Goal: Information Seeking & Learning: Learn about a topic

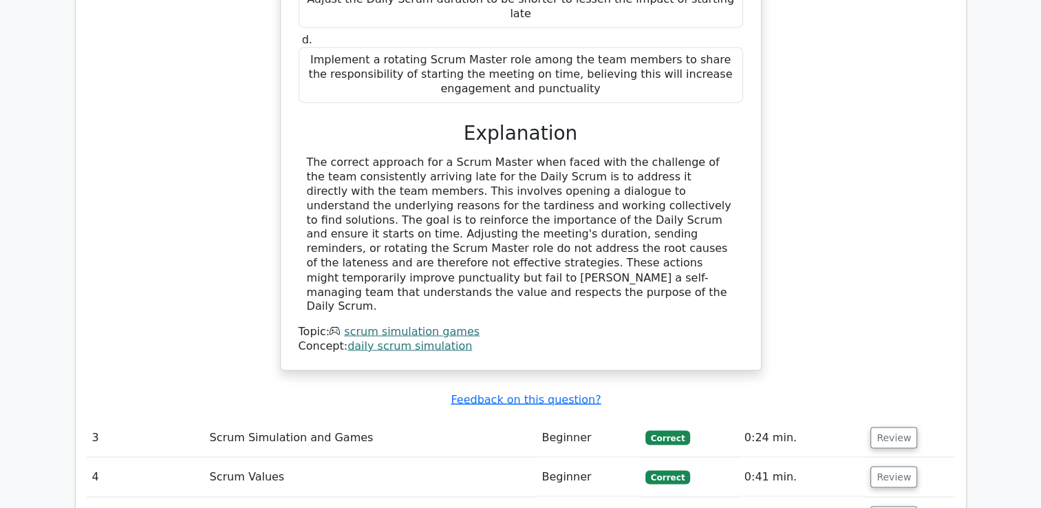
scroll to position [2326, 0]
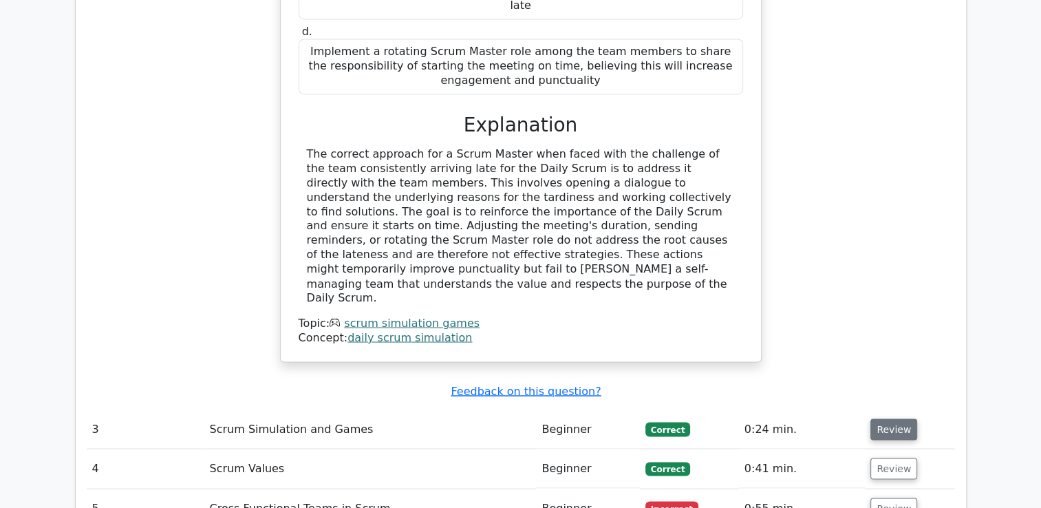
click at [889, 418] on button "Review" at bounding box center [893, 428] width 47 height 21
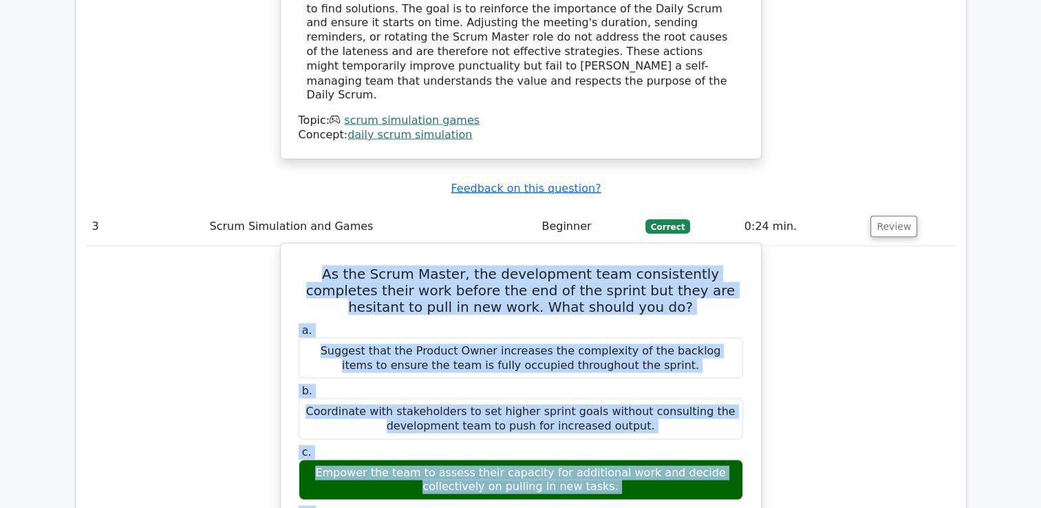
scroll to position [2542, 0]
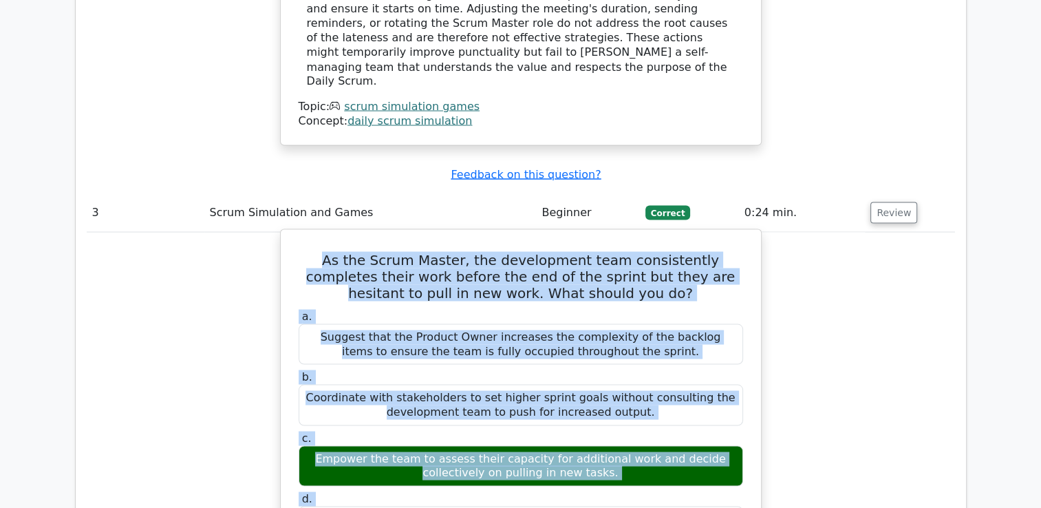
drag, startPoint x: 305, startPoint y: 316, endPoint x: 595, endPoint y: 376, distance: 295.6
copy div "As the Scrum Master, the development team consistently completes their work bef…"
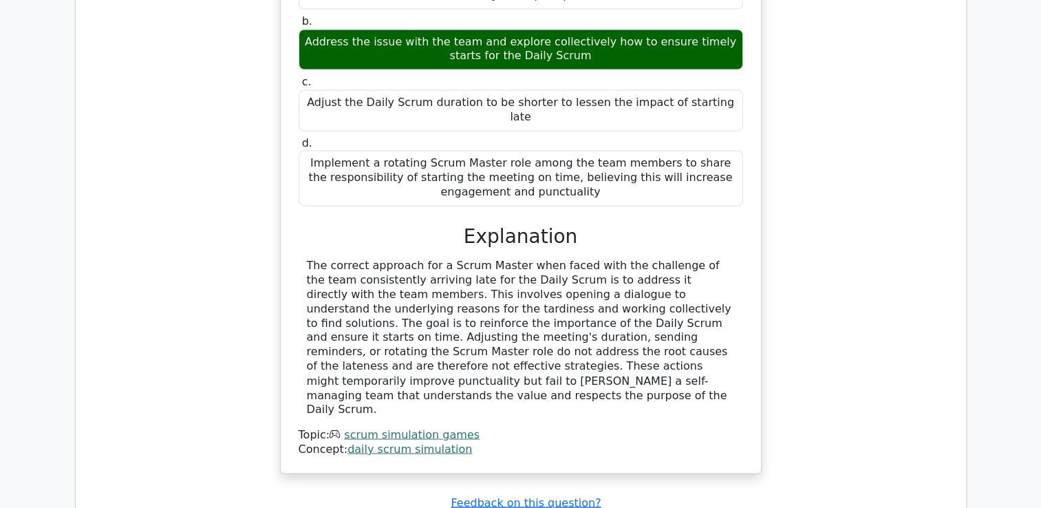
scroll to position [2212, 0]
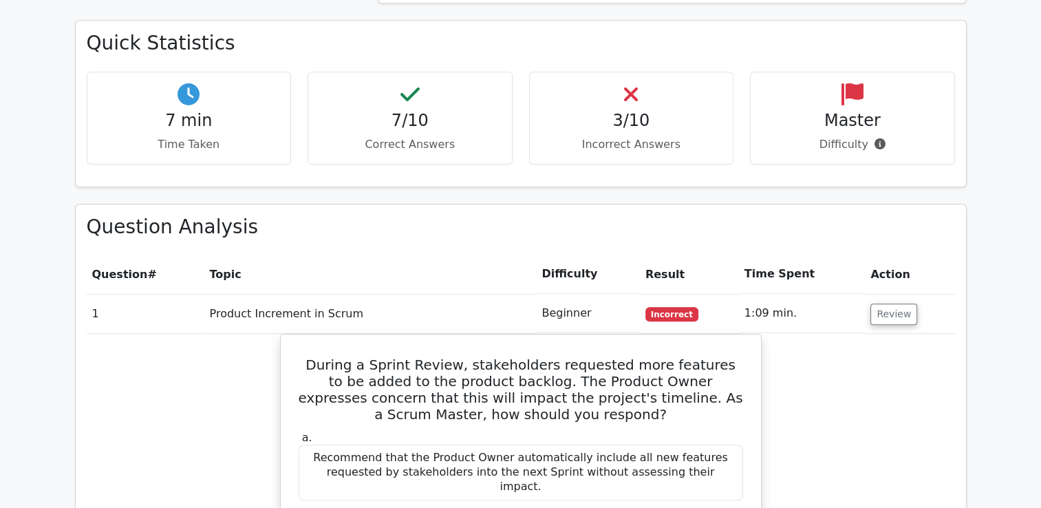
scroll to position [988, 0]
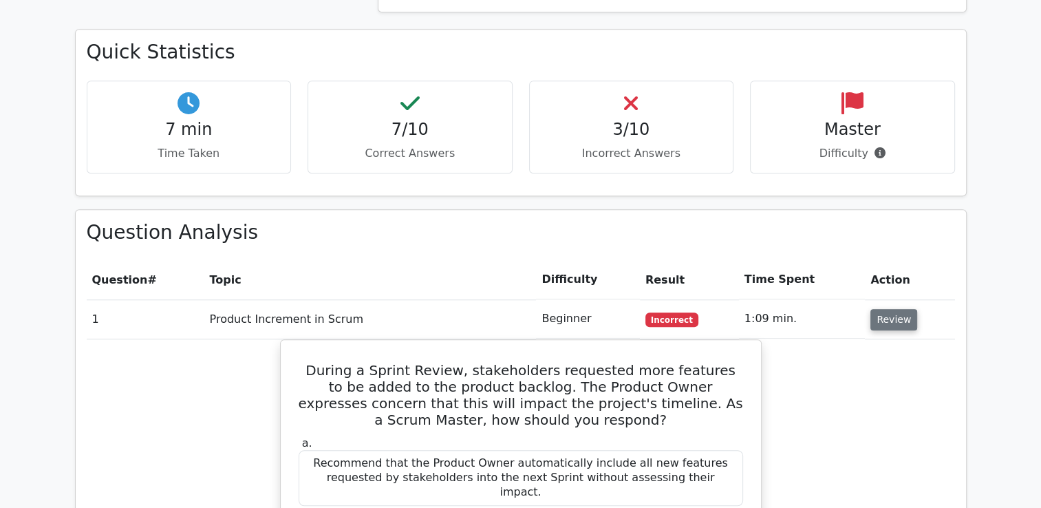
click at [891, 309] on button "Review" at bounding box center [893, 319] width 47 height 21
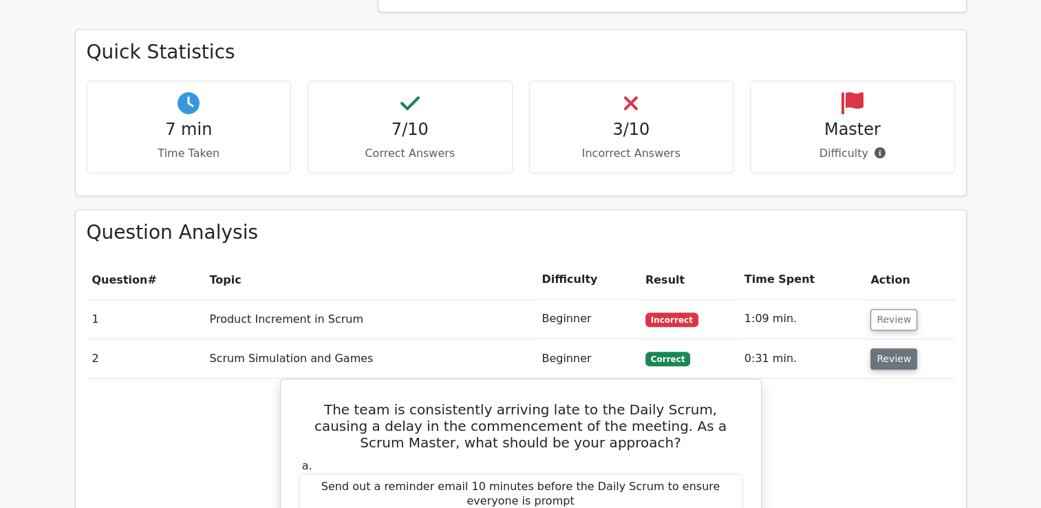
click at [892, 348] on button "Review" at bounding box center [893, 358] width 47 height 21
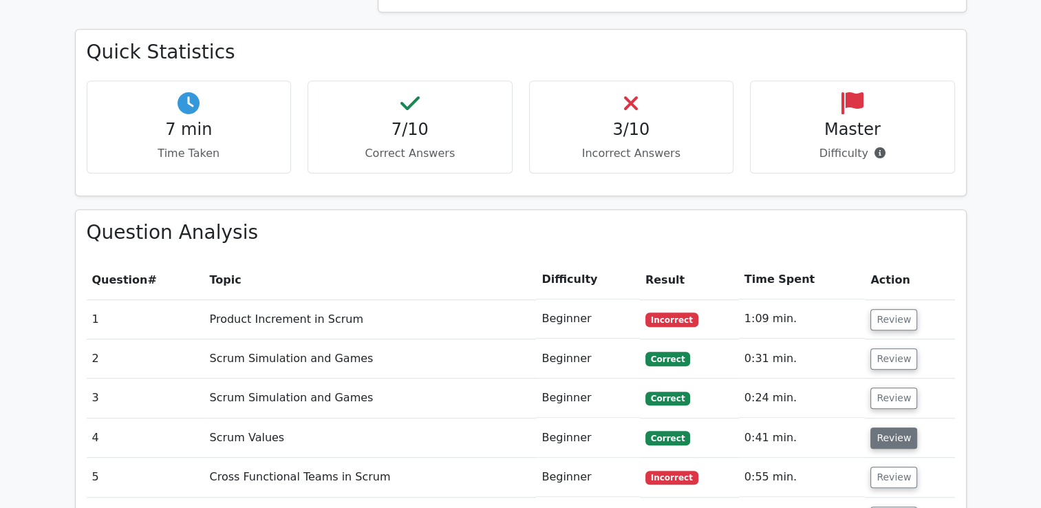
click at [889, 427] on button "Review" at bounding box center [893, 437] width 47 height 21
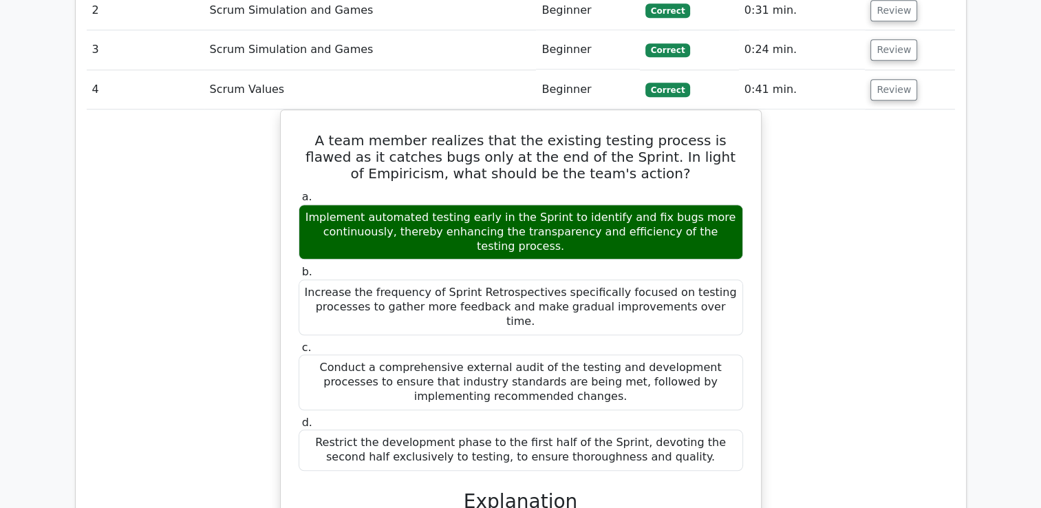
scroll to position [1356, 0]
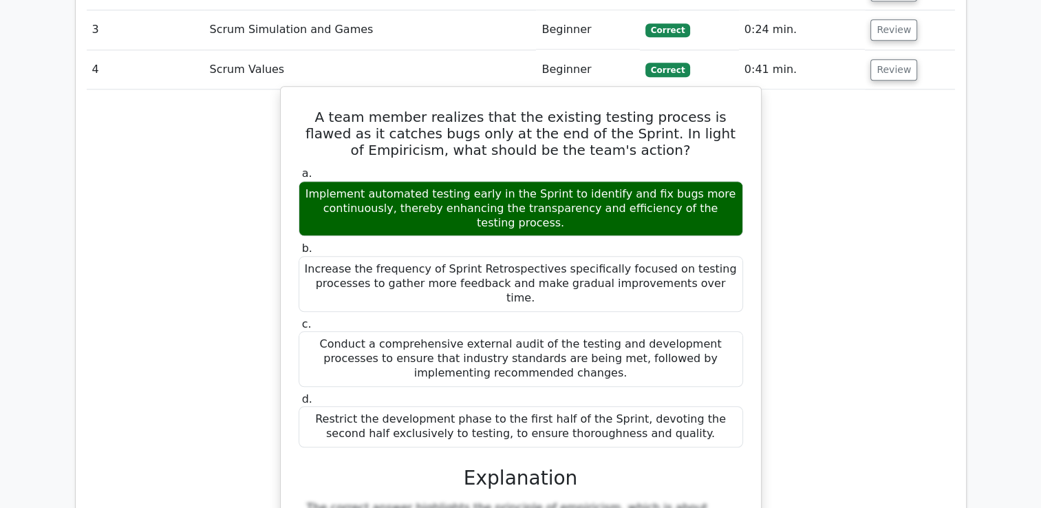
drag, startPoint x: 308, startPoint y: 67, endPoint x: 662, endPoint y: 367, distance: 464.1
click at [662, 367] on div "A team member realizes that the existing testing process is flawed as it catche…" at bounding box center [520, 407] width 469 height 631
copy div "A team member realizes that the existing testing process is flawed as it catche…"
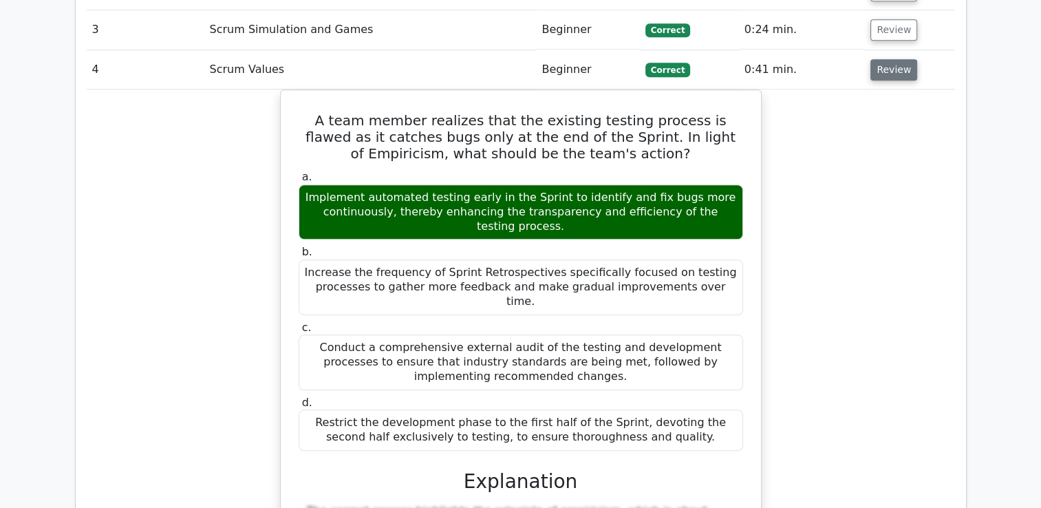
click at [886, 59] on button "Review" at bounding box center [893, 69] width 47 height 21
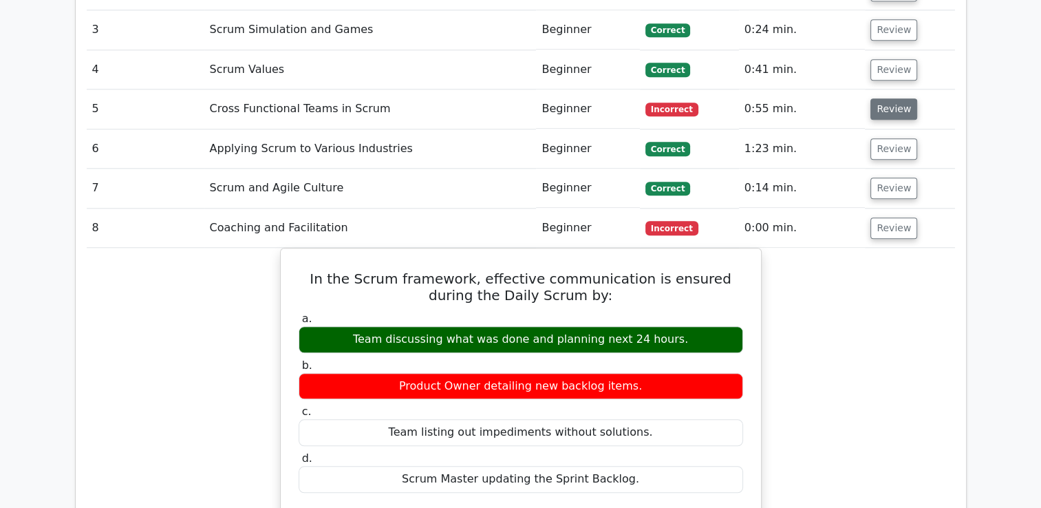
click at [887, 98] on button "Review" at bounding box center [893, 108] width 47 height 21
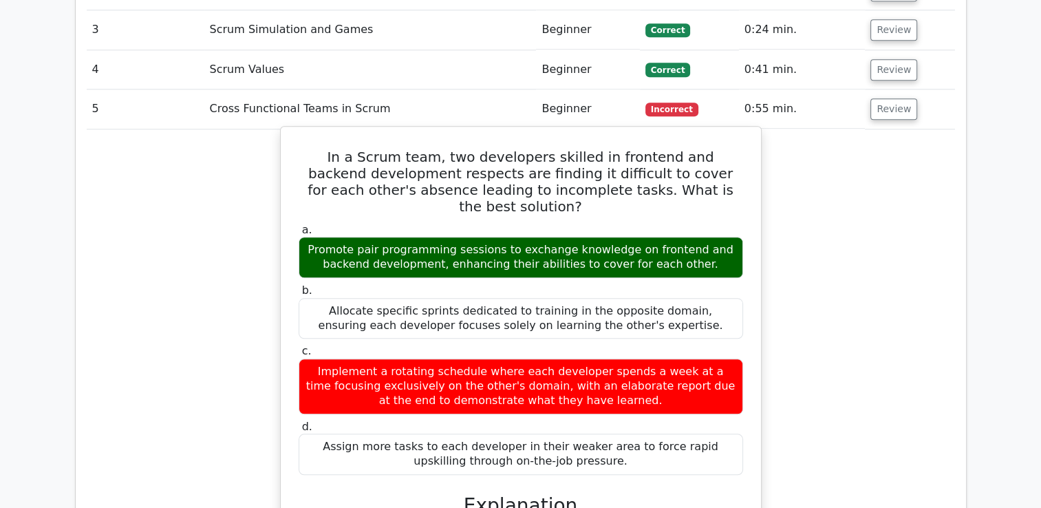
drag, startPoint x: 318, startPoint y: 101, endPoint x: 669, endPoint y: 395, distance: 457.5
click at [669, 395] on div "In a Scrum team, two developers skilled in frontend and backend development res…" at bounding box center [520, 398] width 469 height 532
copy div "In a Scrum team, two developers skilled in frontend and backend development res…"
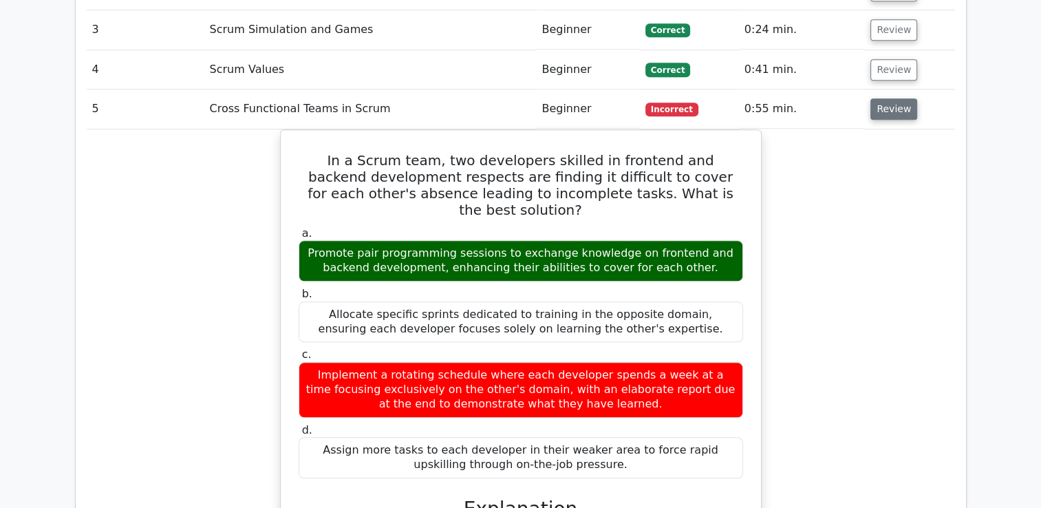
click at [887, 98] on button "Review" at bounding box center [893, 108] width 47 height 21
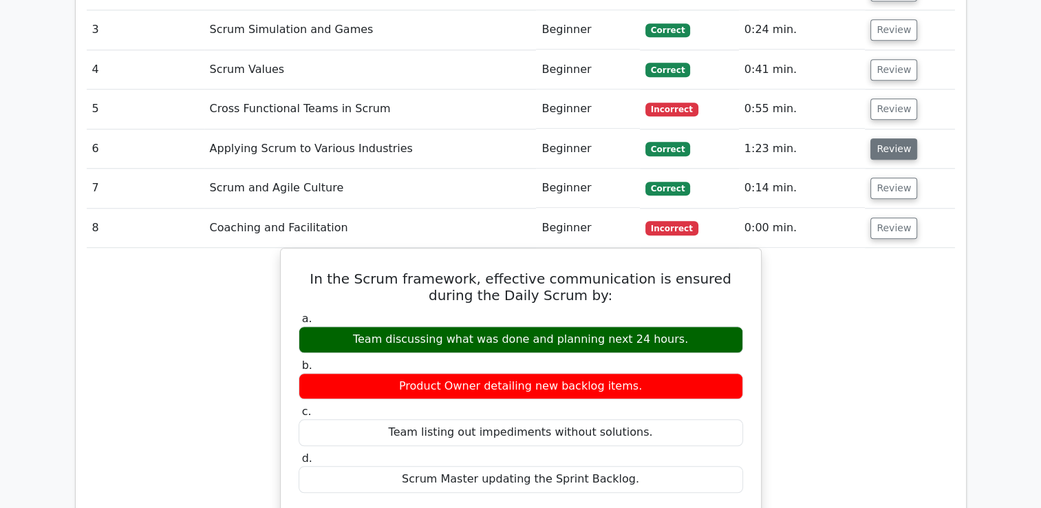
click at [887, 138] on button "Review" at bounding box center [893, 148] width 47 height 21
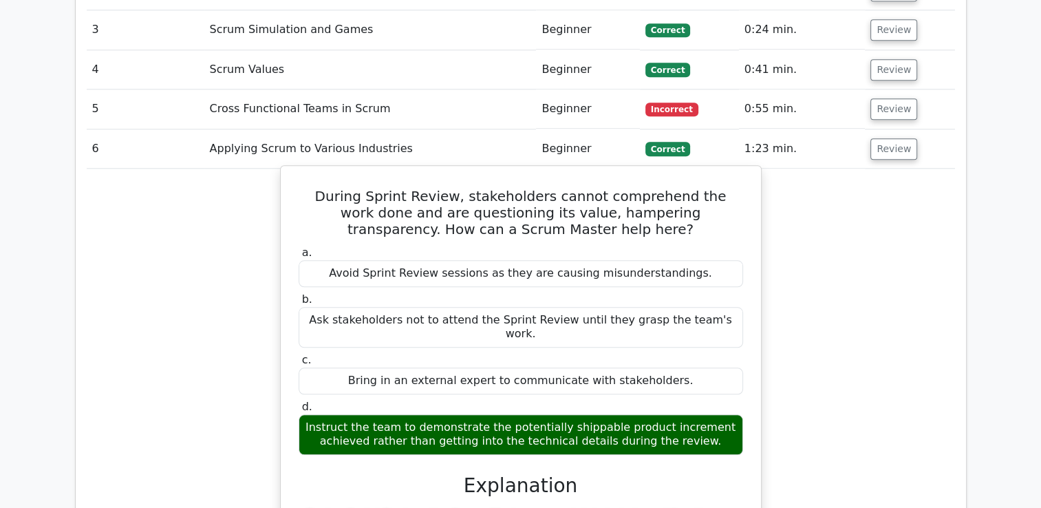
drag, startPoint x: 301, startPoint y: 141, endPoint x: 704, endPoint y: 372, distance: 465.2
click at [704, 372] on div "During Sprint Review, stakeholders cannot comprehend the work done and are ques…" at bounding box center [520, 464] width 469 height 587
copy div "During Sprint Review, stakeholders cannot comprehend the work done and are ques…"
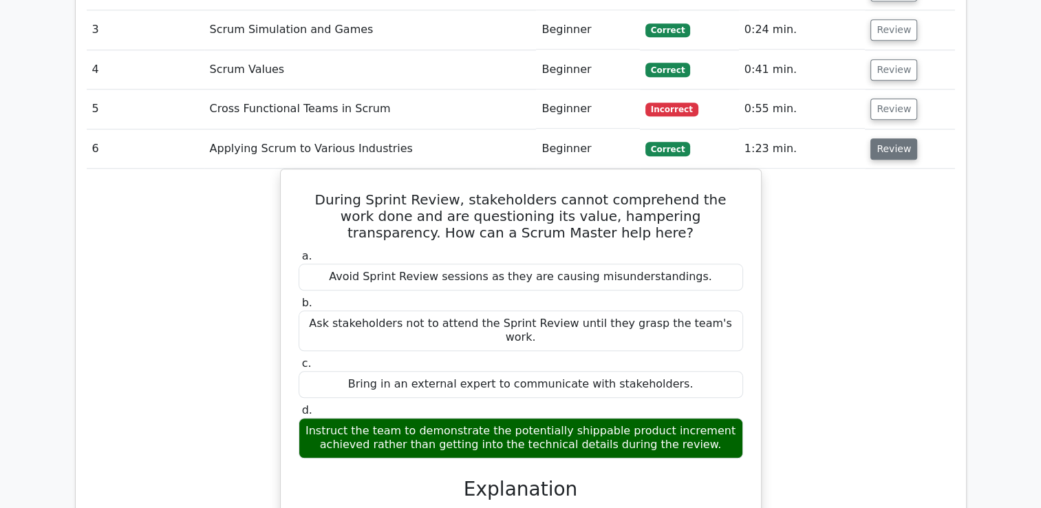
click at [881, 138] on button "Review" at bounding box center [893, 148] width 47 height 21
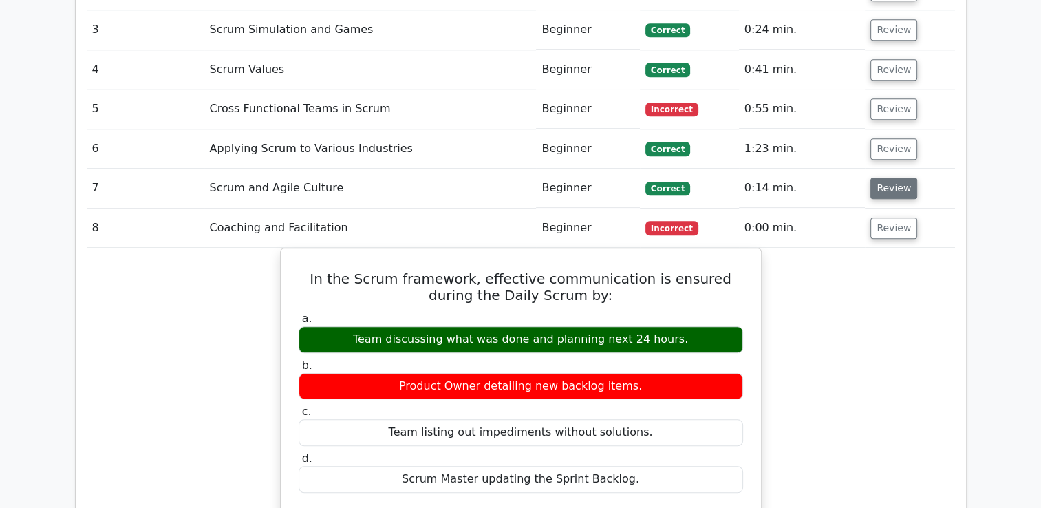
click at [883, 177] on button "Review" at bounding box center [893, 187] width 47 height 21
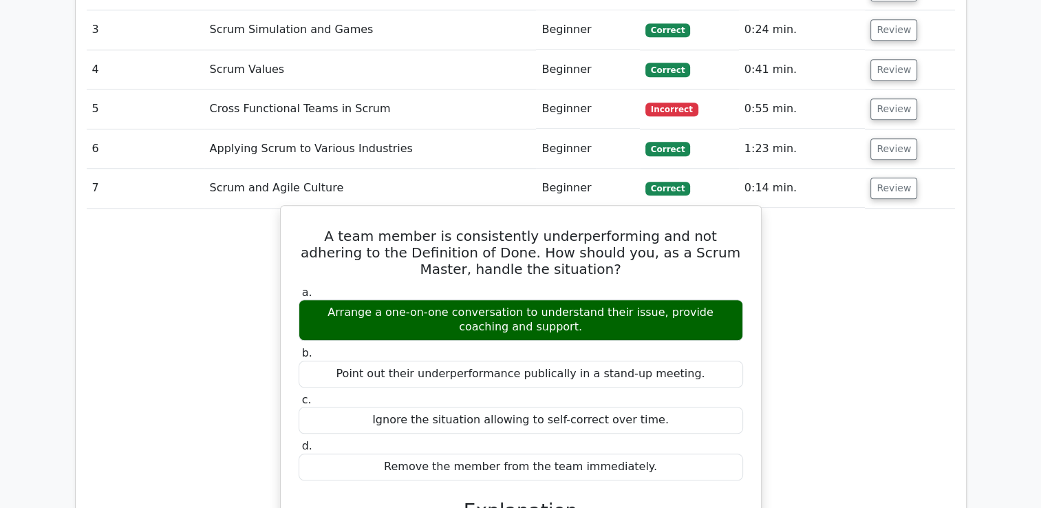
drag, startPoint x: 306, startPoint y: 179, endPoint x: 659, endPoint y: 407, distance: 420.3
click at [659, 407] on div "A team member is consistently underperforming and not adhering to the Definitio…" at bounding box center [520, 498] width 469 height 574
copy div "A team member is consistently underperforming and not adhering to the Definitio…"
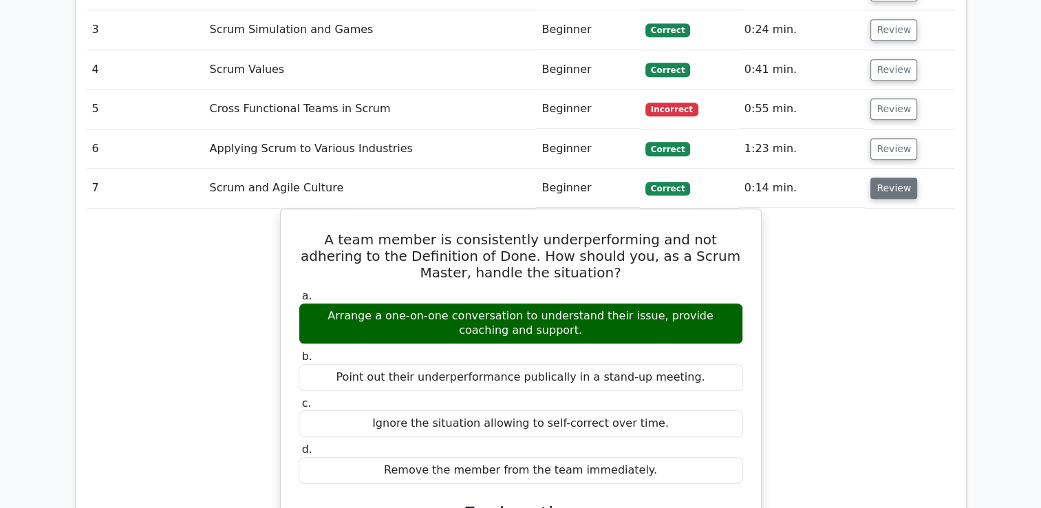
click at [886, 177] on button "Review" at bounding box center [893, 187] width 47 height 21
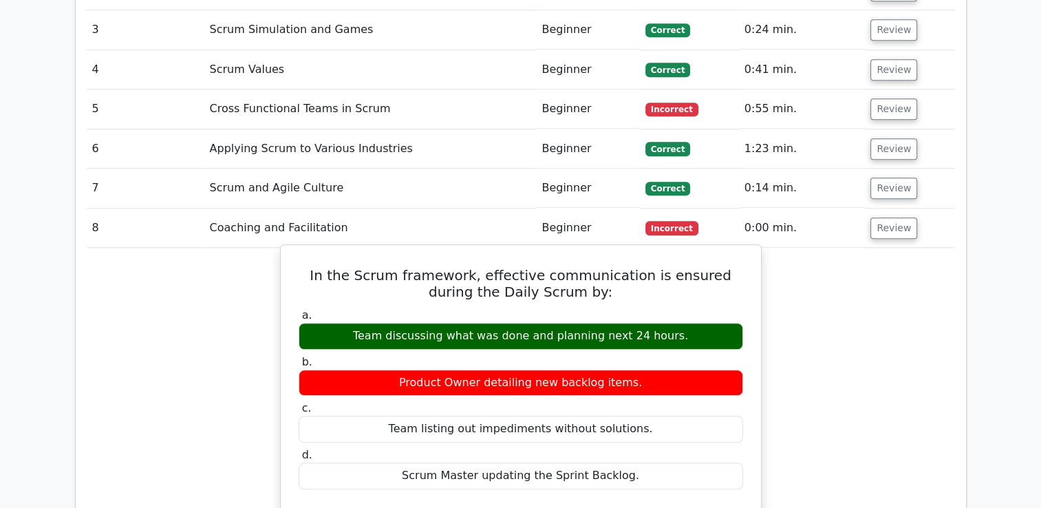
drag, startPoint x: 305, startPoint y: 223, endPoint x: 627, endPoint y: 414, distance: 374.4
copy div "In the Scrum framework, effective communication is ensured during the Daily Scr…"
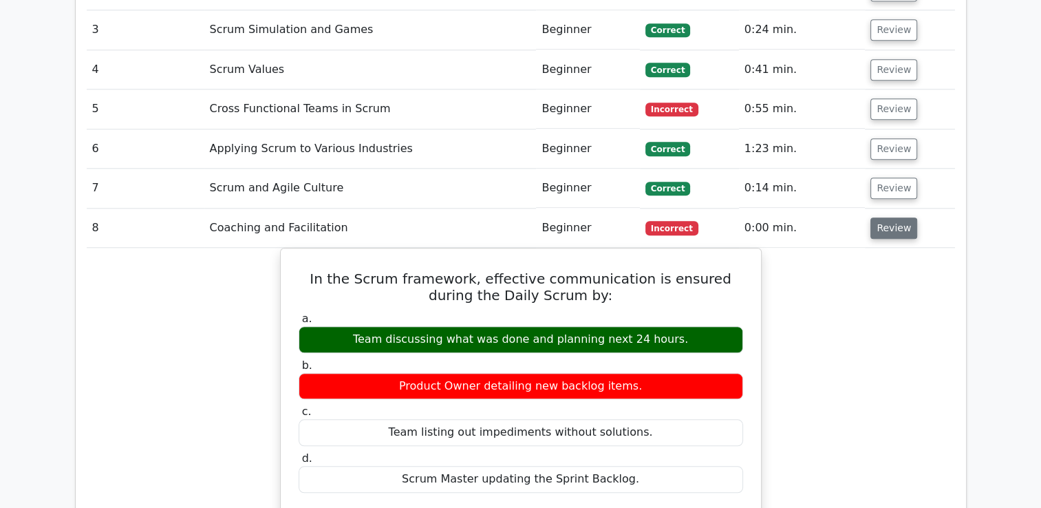
click at [880, 217] on button "Review" at bounding box center [893, 227] width 47 height 21
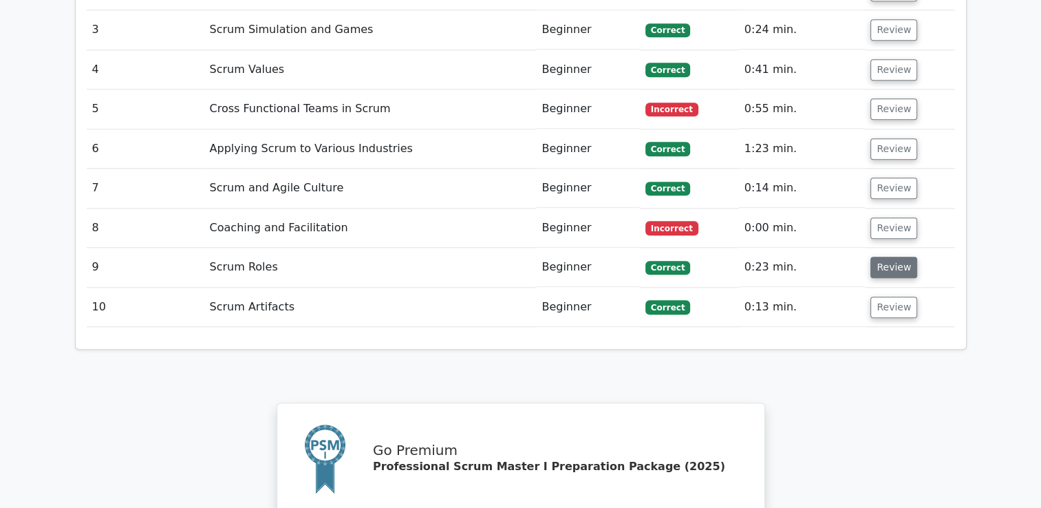
click at [883, 257] on button "Review" at bounding box center [893, 267] width 47 height 21
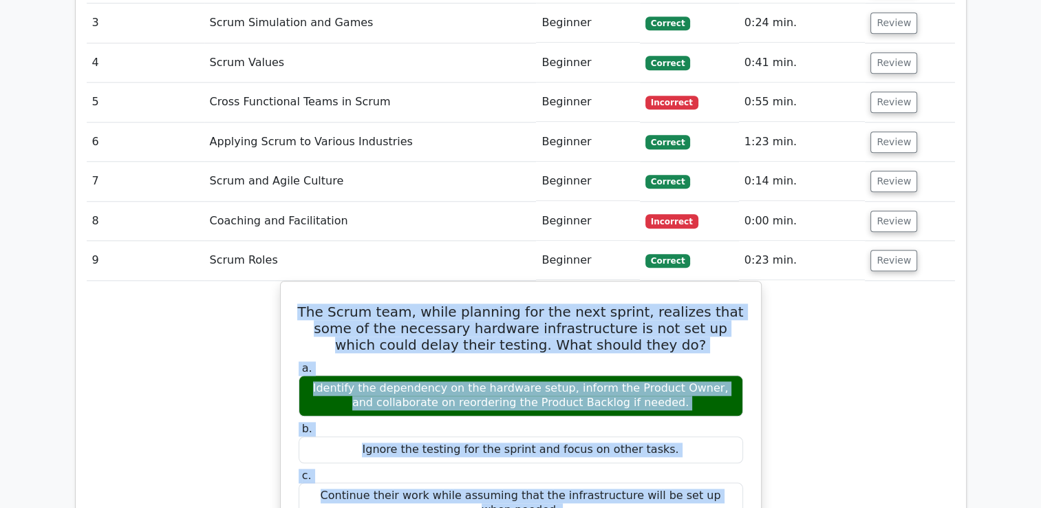
scroll to position [1383, 0]
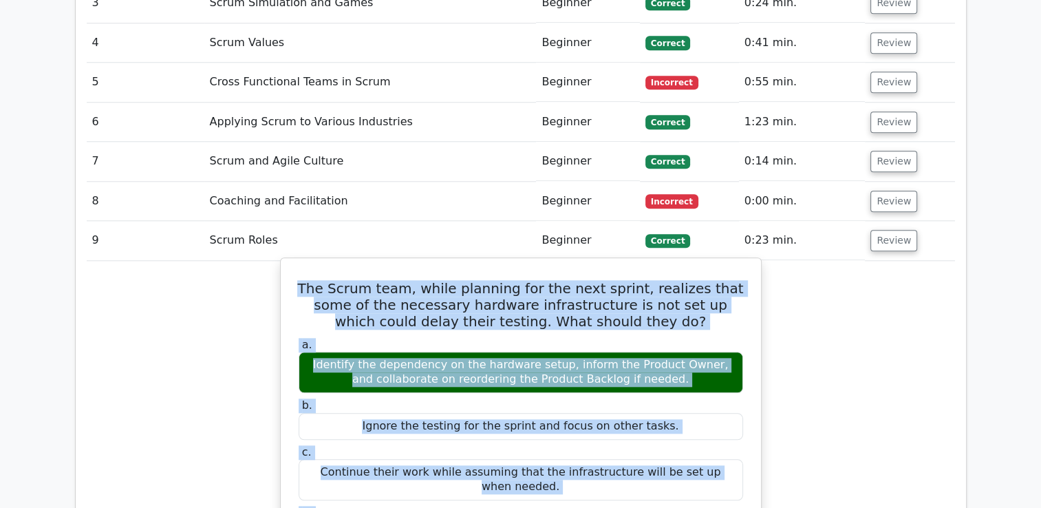
drag, startPoint x: 303, startPoint y: 260, endPoint x: 704, endPoint y: 469, distance: 452.3
copy div "The Scrum team, while planning for the next sprint, realizes that some of the n…"
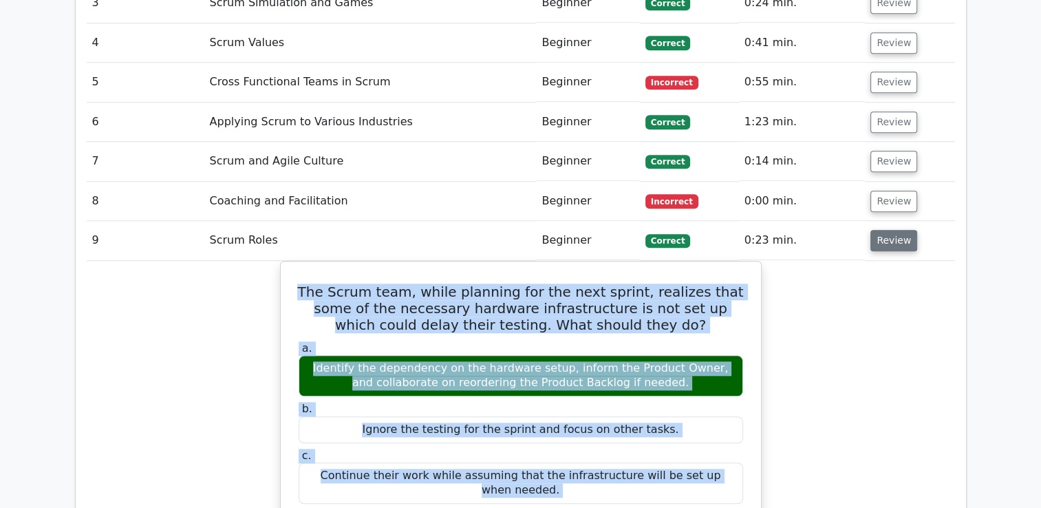
click at [889, 230] on button "Review" at bounding box center [893, 240] width 47 height 21
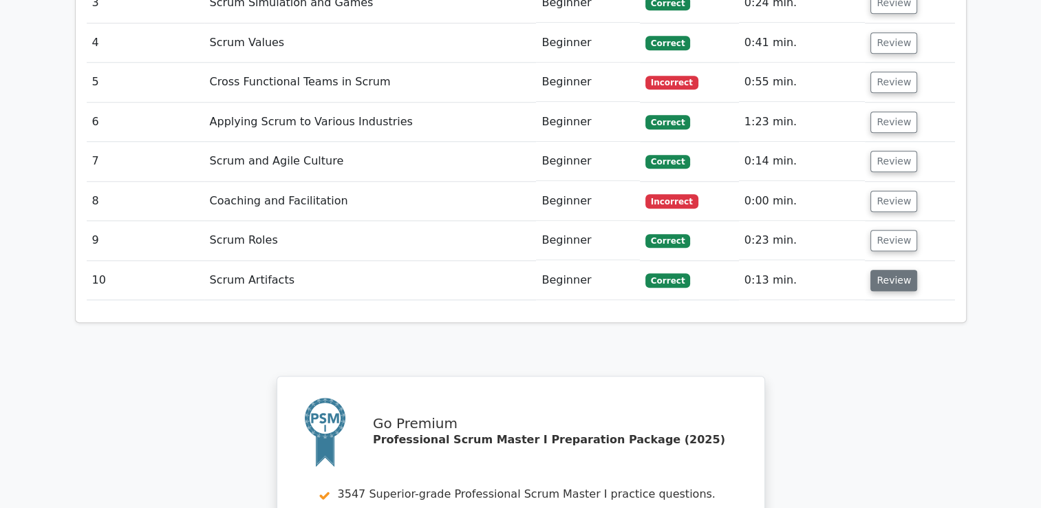
click at [885, 270] on button "Review" at bounding box center [893, 280] width 47 height 21
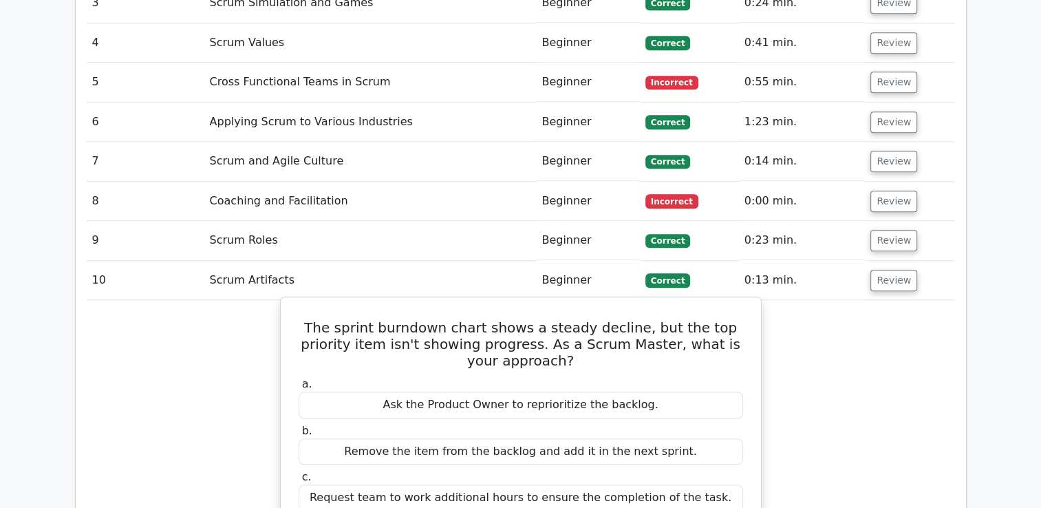
drag, startPoint x: 299, startPoint y: 268, endPoint x: 730, endPoint y: 471, distance: 476.3
copy div "The sprint burndown chart shows a steady decline, but the top priority item isn…"
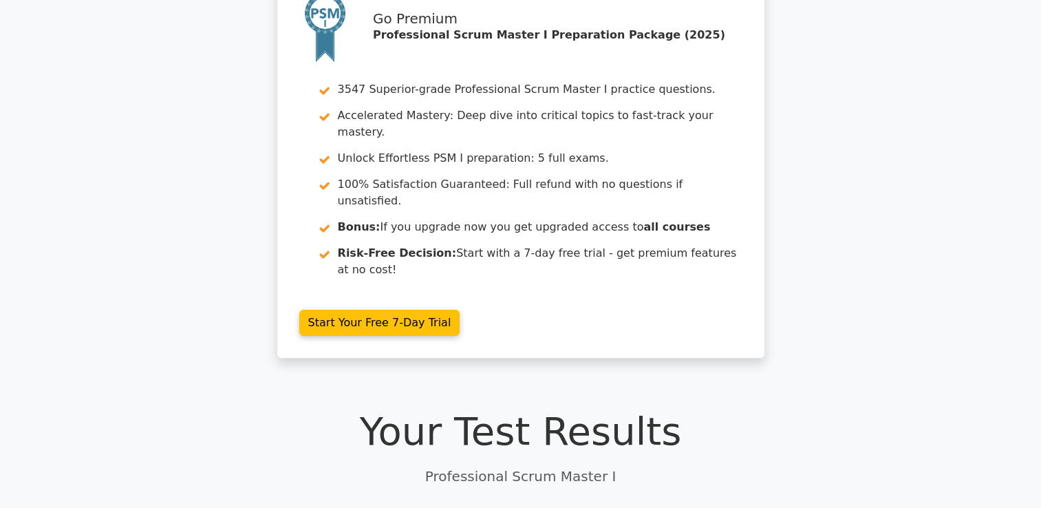
scroll to position [0, 0]
